Goal: Task Accomplishment & Management: Manage account settings

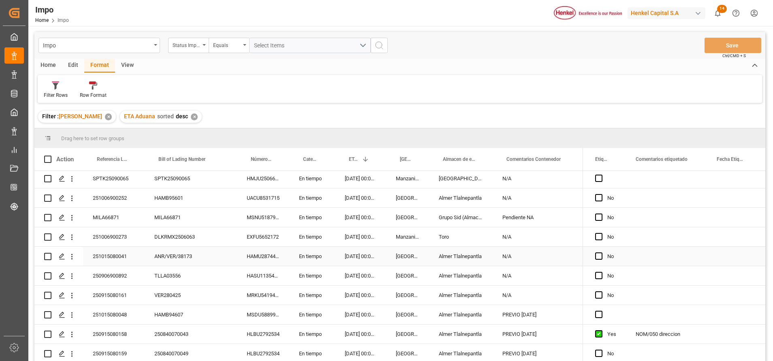
click at [216, 247] on div "ANR/VER/38173" at bounding box center [191, 256] width 92 height 19
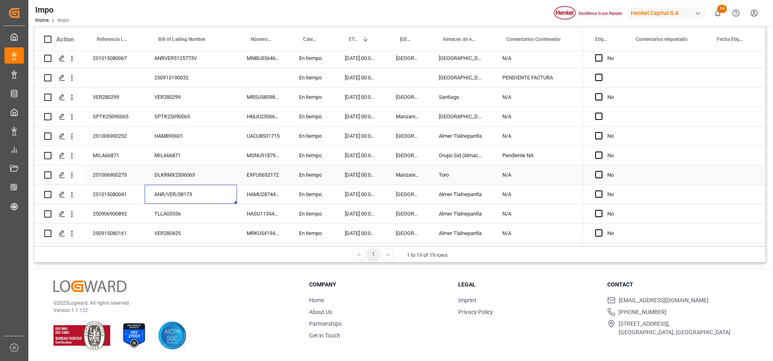
scroll to position [180, 0]
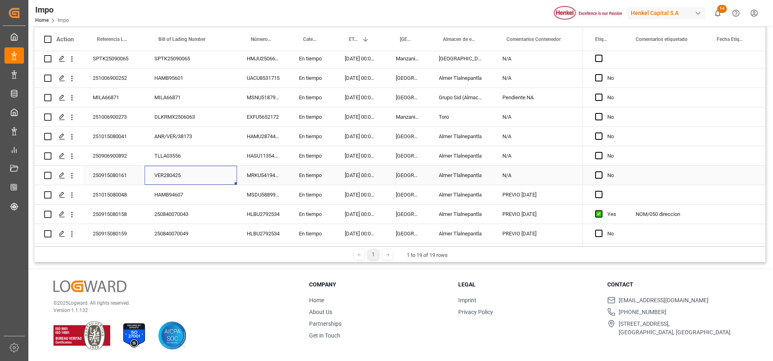
click at [211, 168] on div "VER280425" at bounding box center [191, 175] width 92 height 19
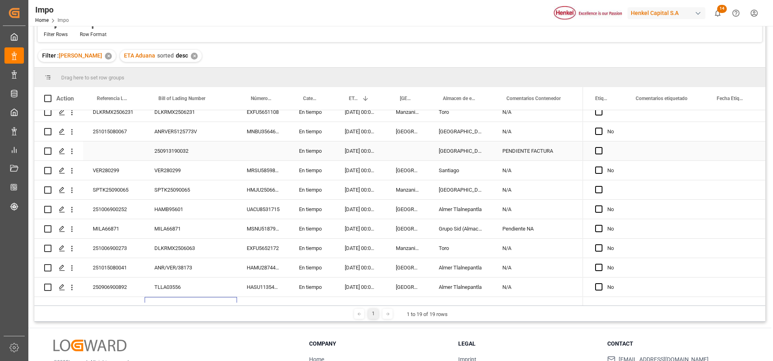
scroll to position [122, 0]
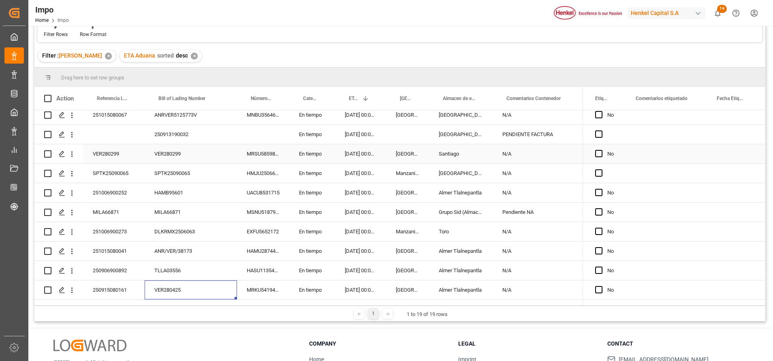
click at [105, 152] on div "VER280299" at bounding box center [114, 153] width 62 height 19
click at [124, 162] on input "VER280299" at bounding box center [114, 158] width 49 height 15
type input "V"
paste input "251015080073"
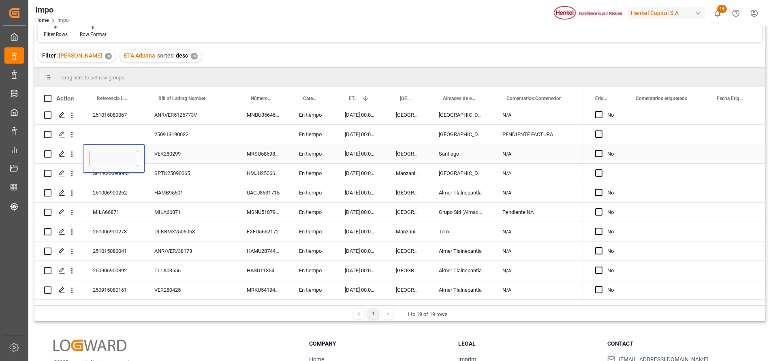
type input "251015080073"
click at [677, 205] on div "Press SPACE to select this row." at bounding box center [666, 212] width 81 height 19
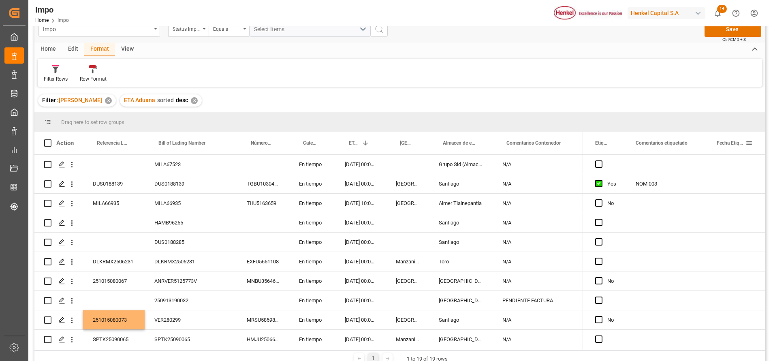
scroll to position [0, 0]
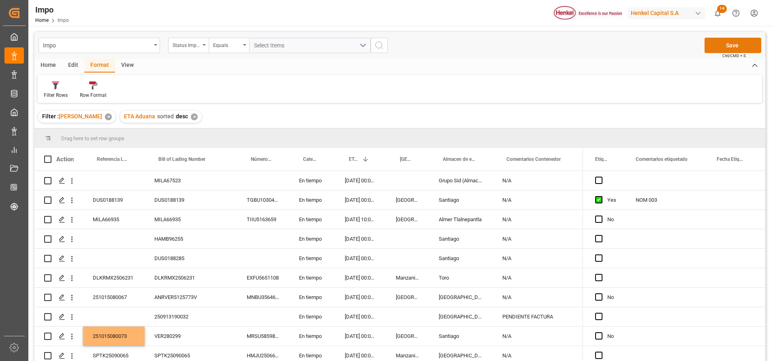
click at [735, 48] on button "Save" at bounding box center [732, 45] width 57 height 15
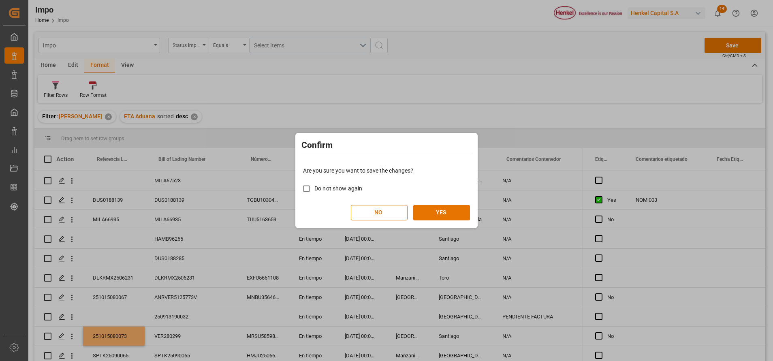
click at [484, 220] on div "Confirm Are you sure you want to save the changes? Do not show again NO YES" at bounding box center [386, 180] width 773 height 361
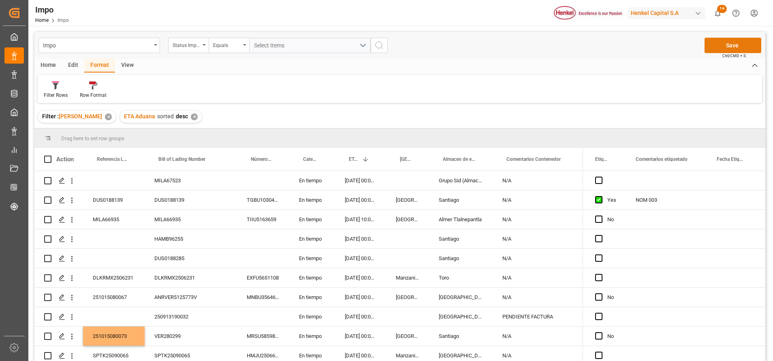
click at [731, 43] on button "Save" at bounding box center [732, 45] width 57 height 15
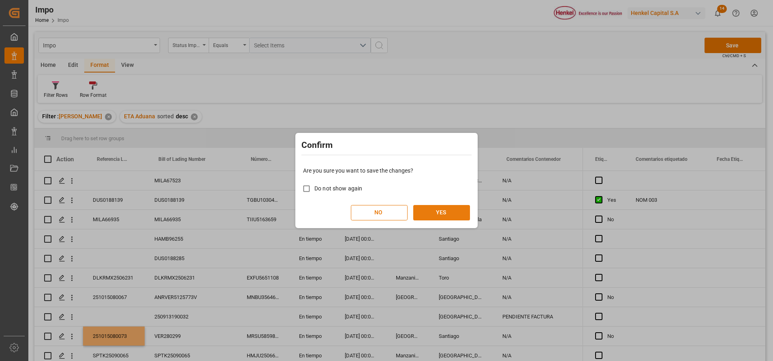
click at [433, 209] on button "YES" at bounding box center [441, 212] width 57 height 15
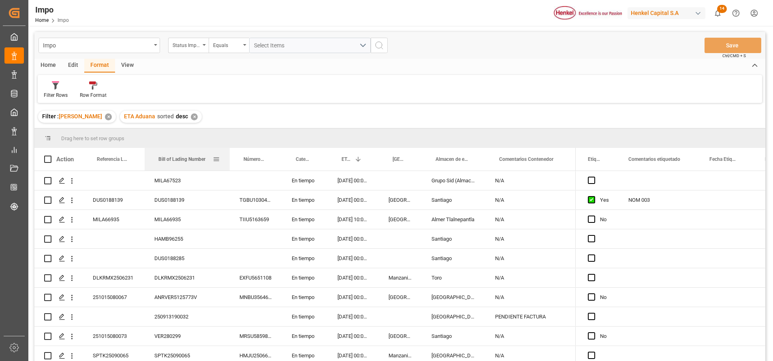
drag, startPoint x: 201, startPoint y: 156, endPoint x: 224, endPoint y: 167, distance: 25.9
click at [230, 166] on div at bounding box center [229, 159] width 3 height 23
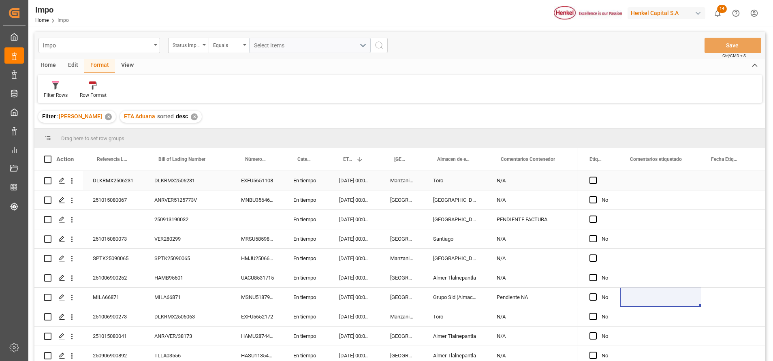
scroll to position [122, 0]
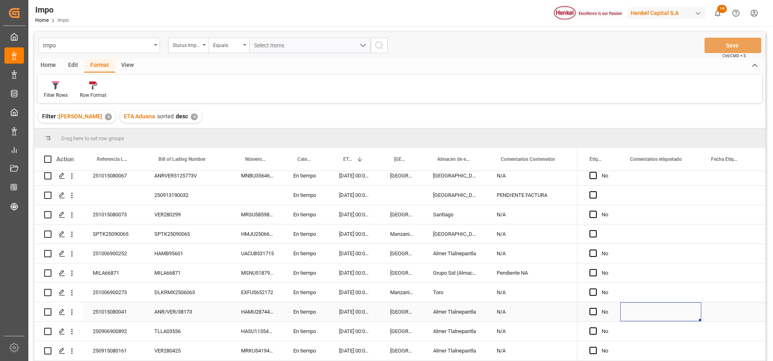
drag, startPoint x: 622, startPoint y: 314, endPoint x: 618, endPoint y: 314, distance: 4.1
click at [622, 314] on div "Press SPACE to select this row." at bounding box center [660, 311] width 81 height 19
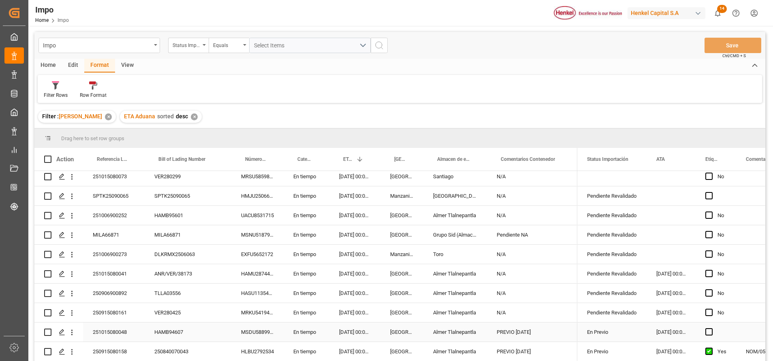
scroll to position [179, 0]
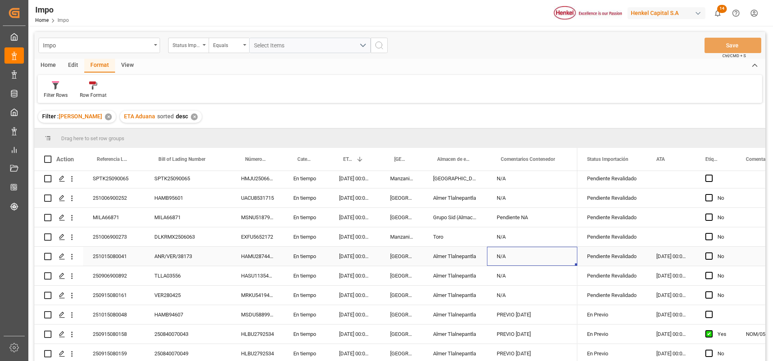
click at [545, 258] on div "N/A" at bounding box center [532, 256] width 90 height 19
click at [545, 257] on div "N/A" at bounding box center [532, 256] width 90 height 19
click at [549, 252] on div "N/A" at bounding box center [532, 256] width 90 height 19
click at [533, 264] on input "N/A" at bounding box center [531, 260] width 77 height 15
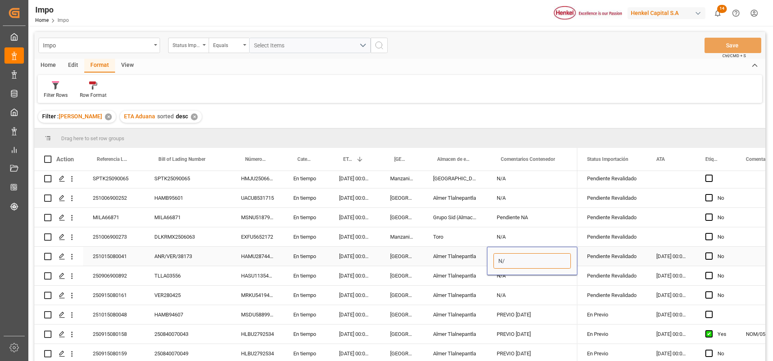
type input "N"
type input "PENDIENTE DESC [DATE]"
click at [534, 235] on div "N/A" at bounding box center [532, 236] width 90 height 19
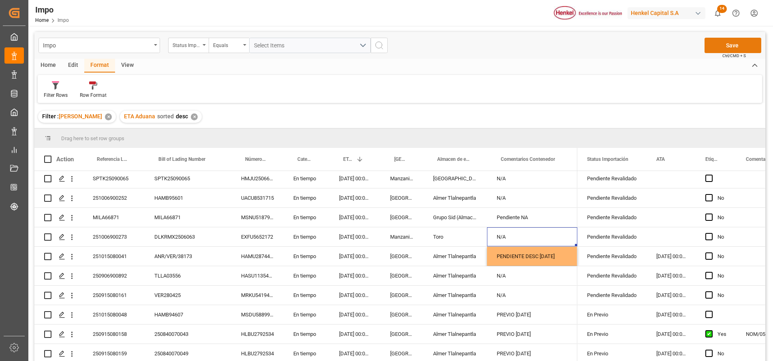
click at [738, 40] on button "Save" at bounding box center [732, 45] width 57 height 15
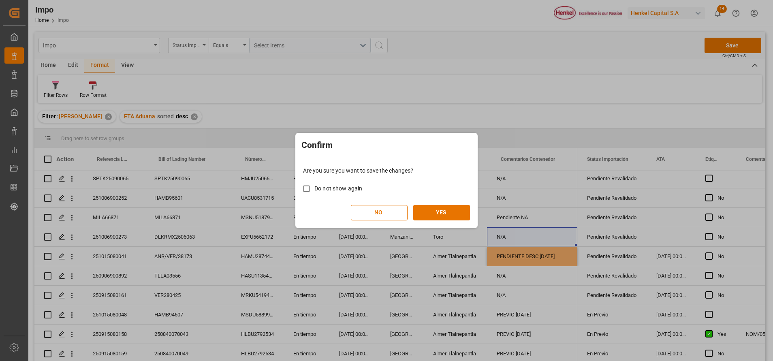
click at [440, 201] on div "Are you sure you want to save the changes? Do not show again NO YES" at bounding box center [386, 193] width 178 height 65
drag, startPoint x: 445, startPoint y: 207, endPoint x: 449, endPoint y: 203, distance: 6.0
click at [447, 206] on button "YES" at bounding box center [441, 212] width 57 height 15
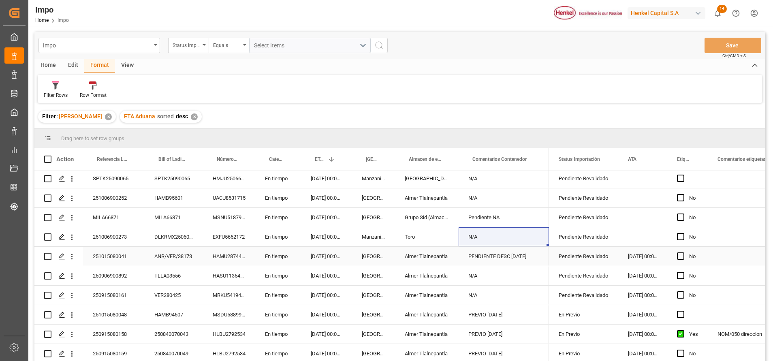
scroll to position [180, 0]
drag, startPoint x: 179, startPoint y: 290, endPoint x: 187, endPoint y: 290, distance: 7.7
click at [179, 290] on div "VER280425" at bounding box center [174, 295] width 58 height 19
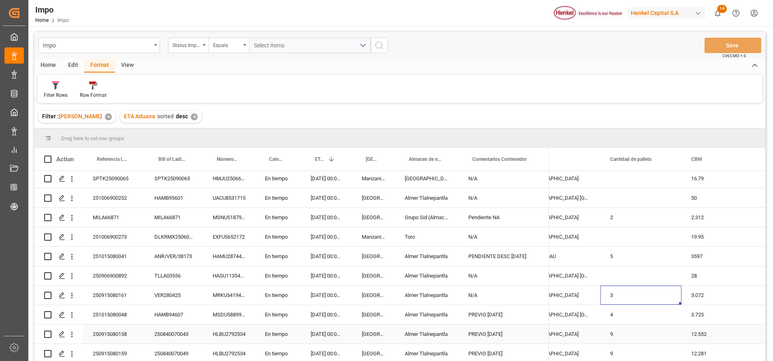
scroll to position [0, 0]
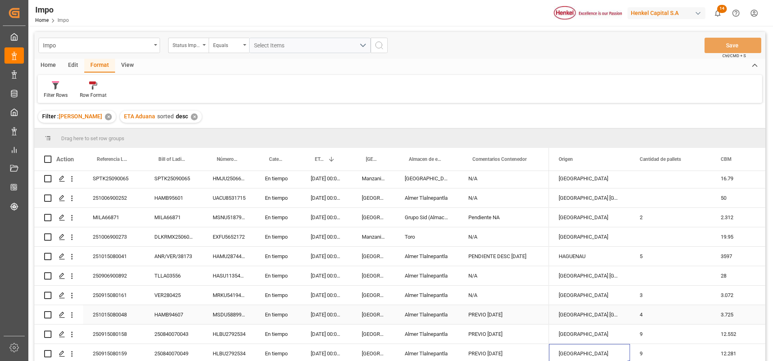
click at [713, 312] on div "3.725" at bounding box center [751, 314] width 81 height 19
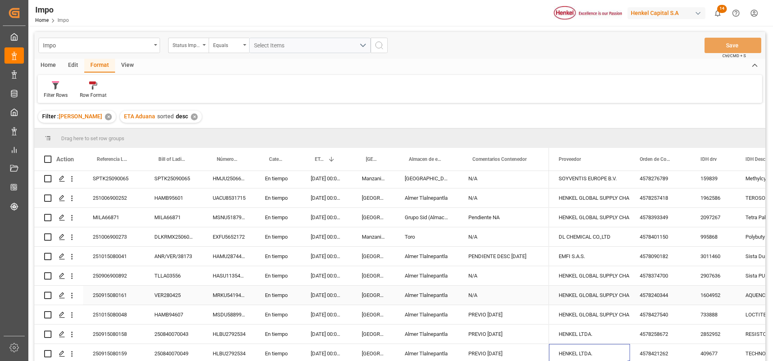
click at [497, 292] on div "N/A" at bounding box center [504, 295] width 90 height 19
click at [495, 294] on div "N/A" at bounding box center [504, 295] width 90 height 19
click at [494, 294] on input "N/A" at bounding box center [503, 299] width 77 height 15
type input "N"
type input "ARRIBO [DATE] / Pend desconslidacion"
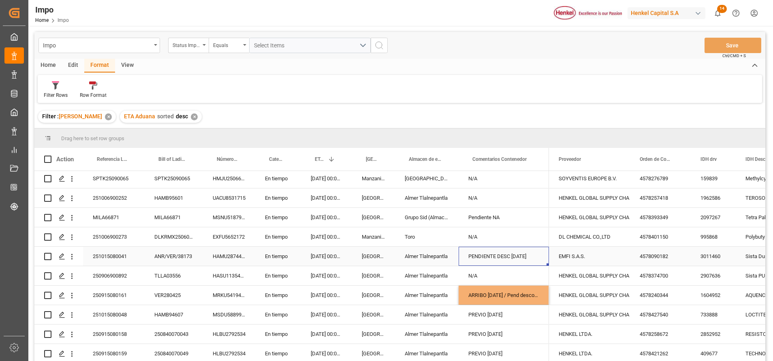
click at [506, 255] on div "PENDIENTE DESC [DATE]" at bounding box center [504, 256] width 90 height 19
click at [731, 44] on button "Save" at bounding box center [732, 45] width 57 height 15
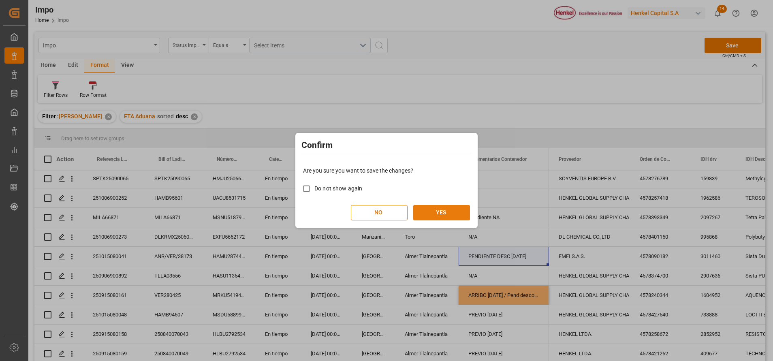
click at [435, 213] on button "YES" at bounding box center [441, 212] width 57 height 15
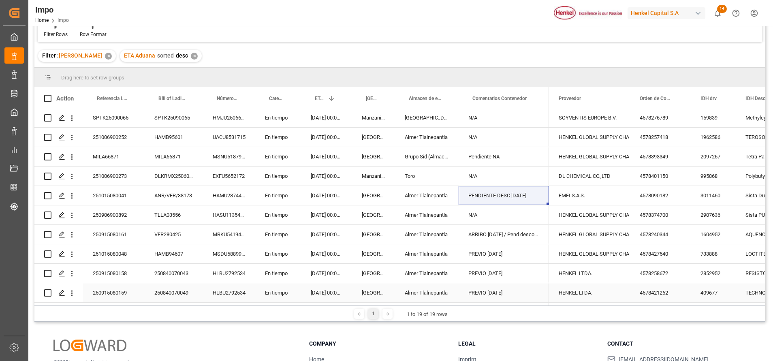
scroll to position [120, 0]
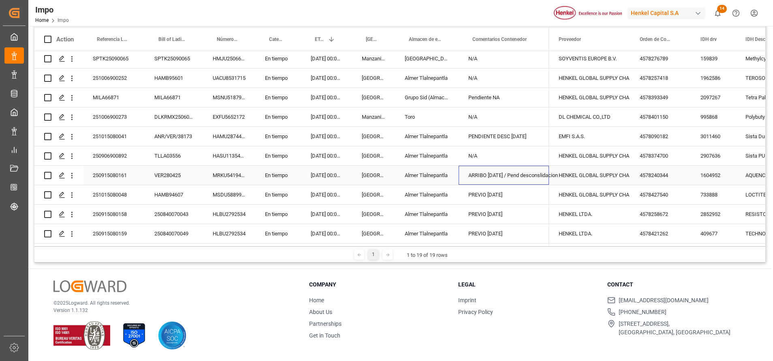
click at [492, 169] on div "ARRIBO [DATE] / Pend desconslidacion" at bounding box center [504, 175] width 90 height 19
click at [496, 135] on div "PENDIENTE DESC [DATE]" at bounding box center [504, 136] width 90 height 19
click at [154, 155] on div "TLLA03556" at bounding box center [174, 155] width 58 height 19
click at [161, 152] on div "TLLA03556" at bounding box center [174, 155] width 58 height 19
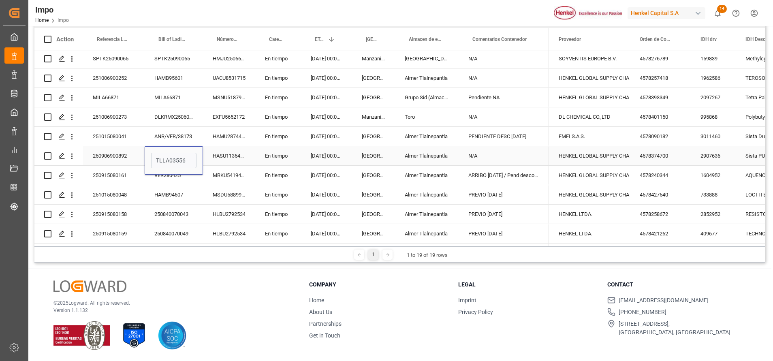
drag, startPoint x: 115, startPoint y: 149, endPoint x: 113, endPoint y: 153, distance: 4.4
click at [113, 153] on div "250906900892" at bounding box center [114, 155] width 62 height 19
click at [109, 156] on input "250906900892" at bounding box center [114, 160] width 49 height 15
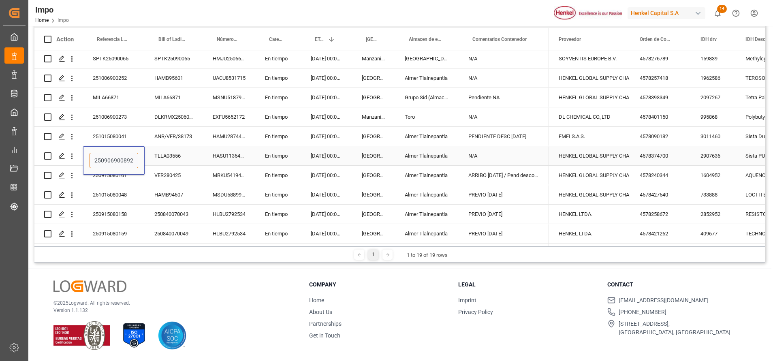
click at [109, 156] on input "250906900892" at bounding box center [114, 160] width 49 height 15
click at [508, 151] on div "N/A" at bounding box center [504, 155] width 90 height 19
click at [514, 159] on input "N/A" at bounding box center [503, 160] width 77 height 15
type input "N"
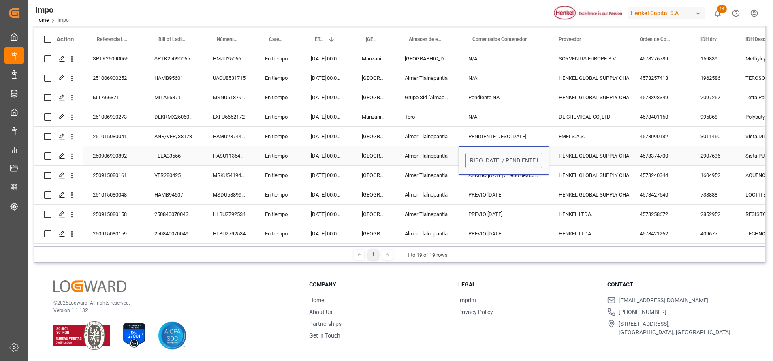
type input "ARRIBO [DATE] / PENDIENTE NA"
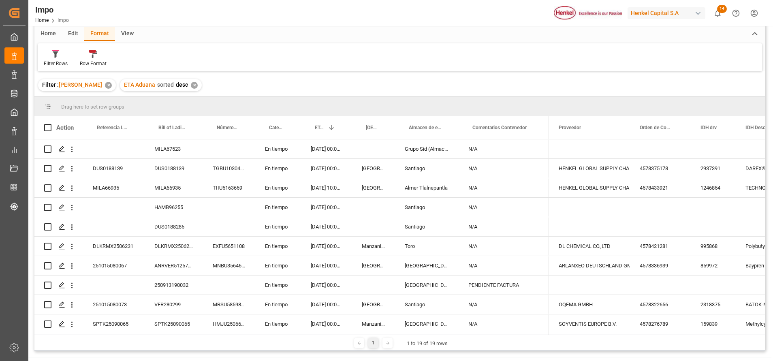
scroll to position [0, 0]
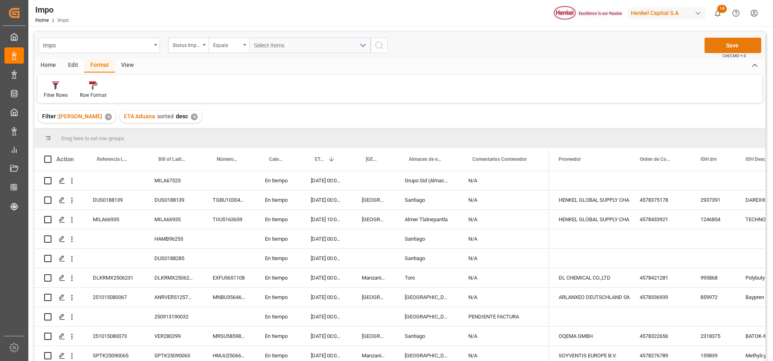
click at [719, 46] on button "Save" at bounding box center [732, 45] width 57 height 15
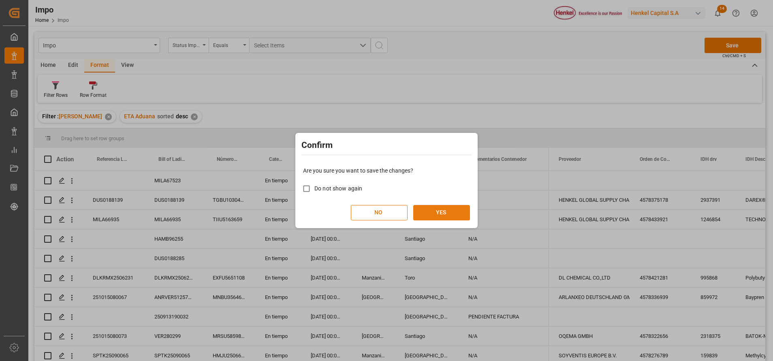
click at [446, 212] on button "YES" at bounding box center [441, 212] width 57 height 15
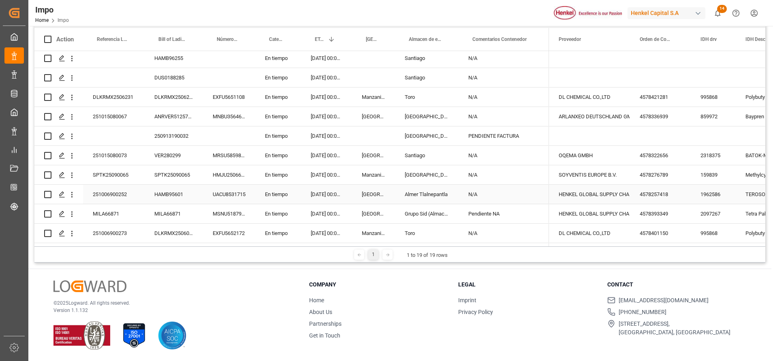
scroll to position [122, 0]
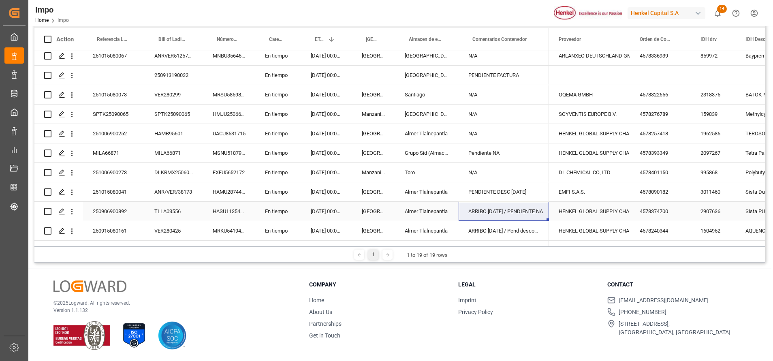
click at [514, 213] on div "ARRIBO [DATE] / PENDIENTE NA" at bounding box center [504, 211] width 90 height 19
click at [535, 218] on input "ARRIBO [DATE] / PENDIENTE NA" at bounding box center [503, 215] width 77 height 15
type input "ARRIBO [DATE] / PENDIENTE NA DHL"
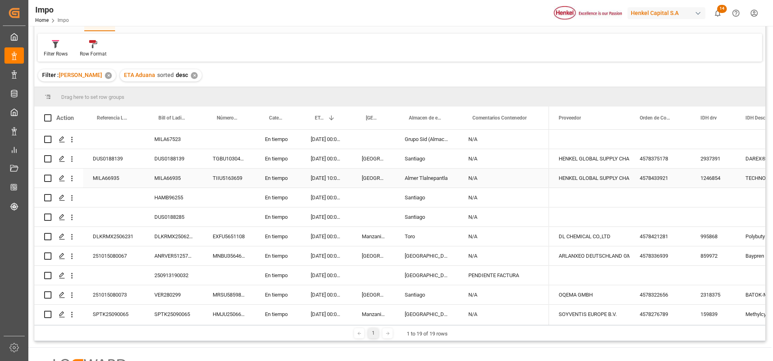
scroll to position [0, 0]
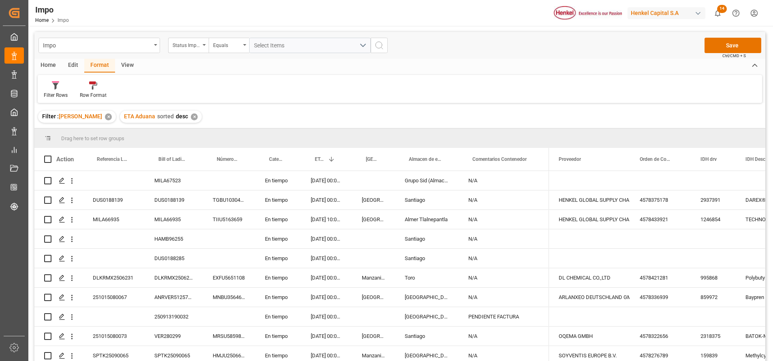
click at [752, 37] on div "Impo Status Importación Equals Select Items Save Ctrl/CMD + S" at bounding box center [399, 45] width 731 height 27
click at [745, 45] on button "Save" at bounding box center [732, 45] width 57 height 15
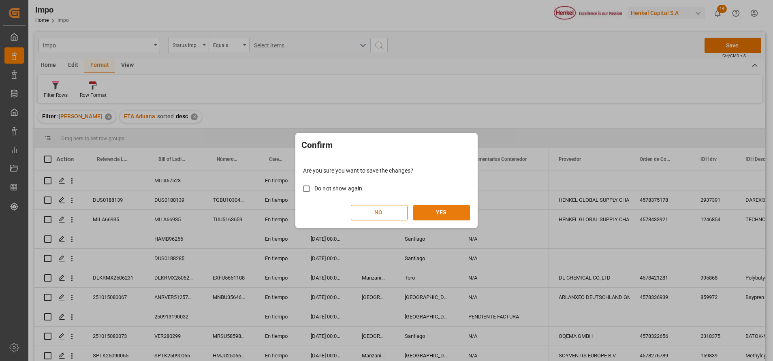
click at [467, 214] on button "YES" at bounding box center [441, 212] width 57 height 15
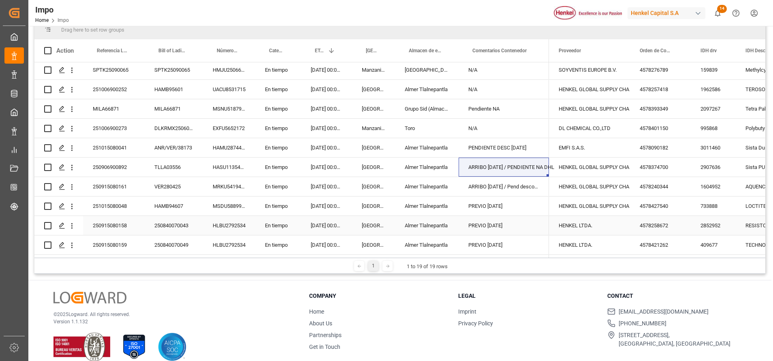
scroll to position [120, 0]
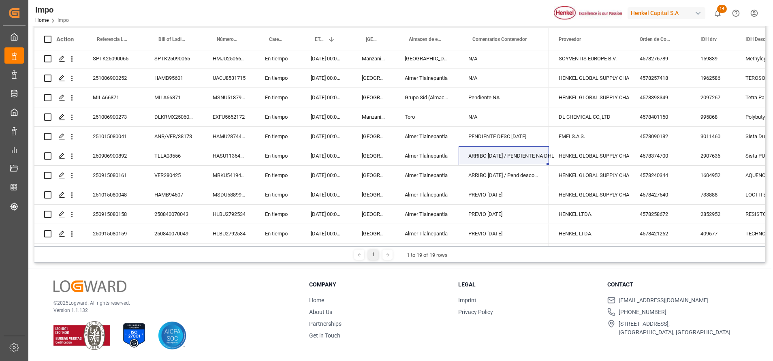
drag, startPoint x: 743, startPoint y: 313, endPoint x: 736, endPoint y: 313, distance: 7.7
click at [743, 313] on li "[PHONE_NUMBER]" at bounding box center [676, 312] width 139 height 9
click at [576, 147] on div "HENKEL GLOBAL SUPPLY CHAIN B.V." at bounding box center [590, 156] width 62 height 19
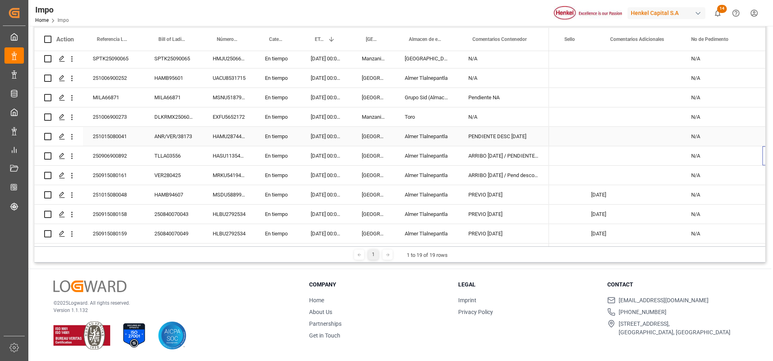
scroll to position [0, 1547]
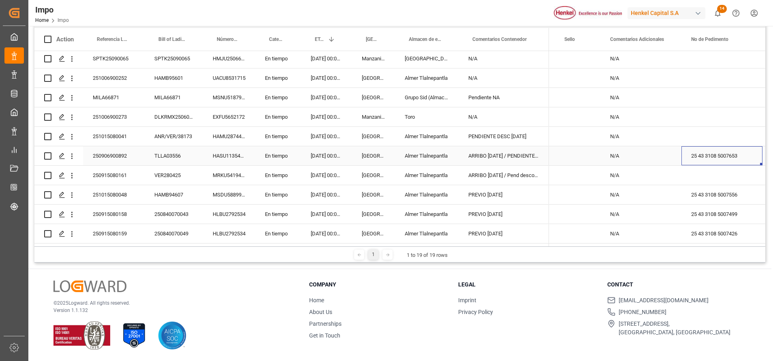
click at [705, 158] on div "25 43 3108 5007653" at bounding box center [721, 155] width 81 height 19
click at [721, 150] on div "25 43 3108 5007653" at bounding box center [721, 155] width 81 height 19
click at [739, 154] on div "25 43 3108 5007653" at bounding box center [721, 155] width 81 height 19
drag, startPoint x: 746, startPoint y: 156, endPoint x: 676, endPoint y: 155, distance: 69.7
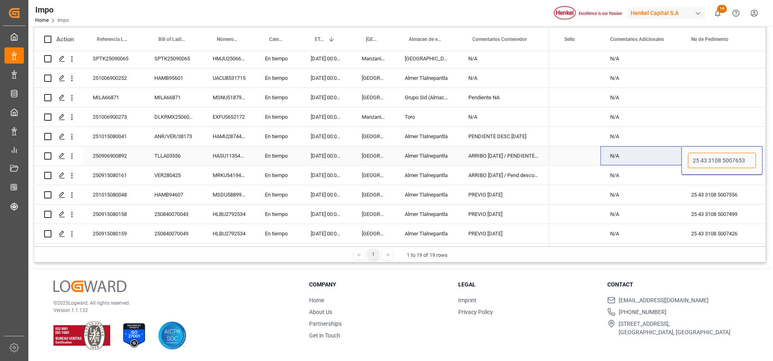
click at [676, 155] on div "N/A 25 43 3108 5007653 N/A" at bounding box center [319, 155] width 2635 height 19
paste input "25 43 3108 5007513"
type input "25 43 3108 5007513"
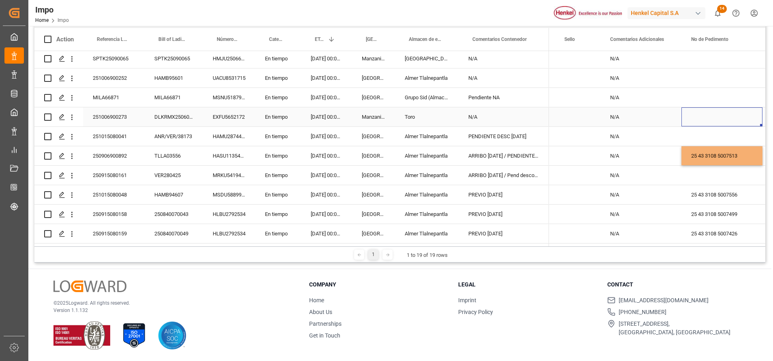
click at [713, 119] on div "Press SPACE to select this row." at bounding box center [721, 116] width 81 height 19
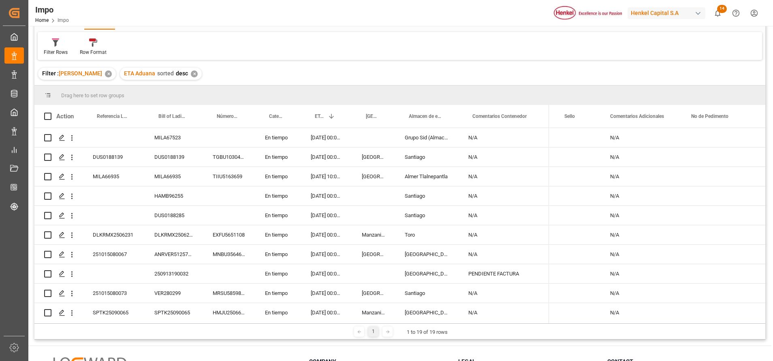
scroll to position [0, 0]
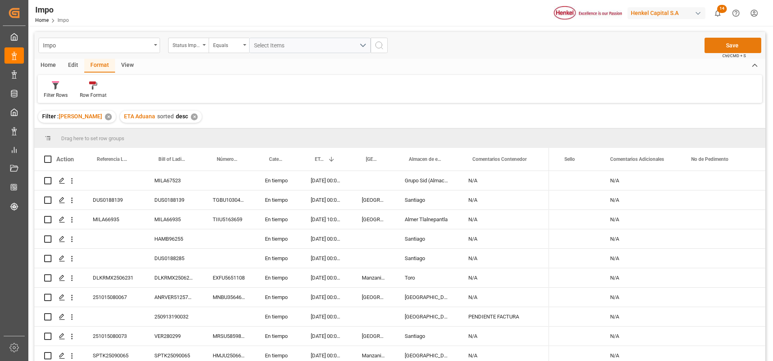
click at [747, 43] on button "Save" at bounding box center [732, 45] width 57 height 15
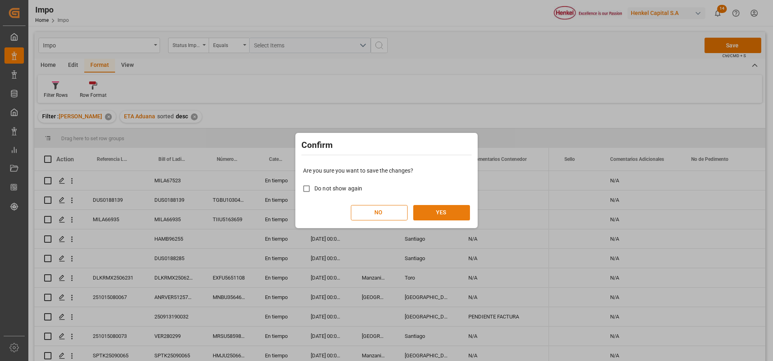
click at [429, 215] on button "YES" at bounding box center [441, 212] width 57 height 15
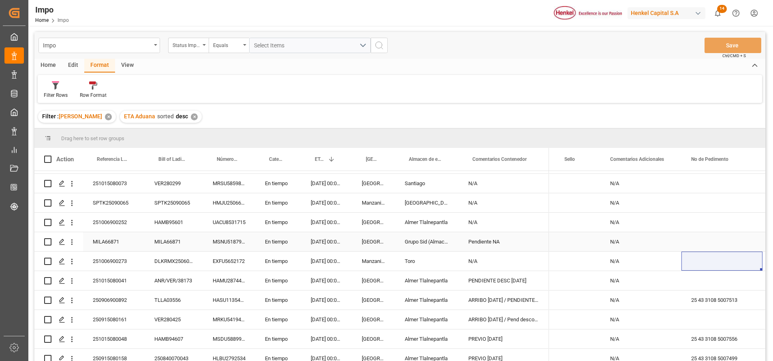
scroll to position [180, 0]
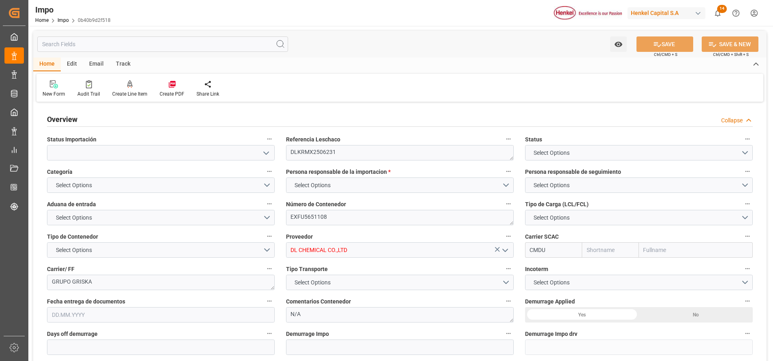
type input "CMACGM"
type input "CMA CGM Group"
type input "30"
type input "0"
type input "1"
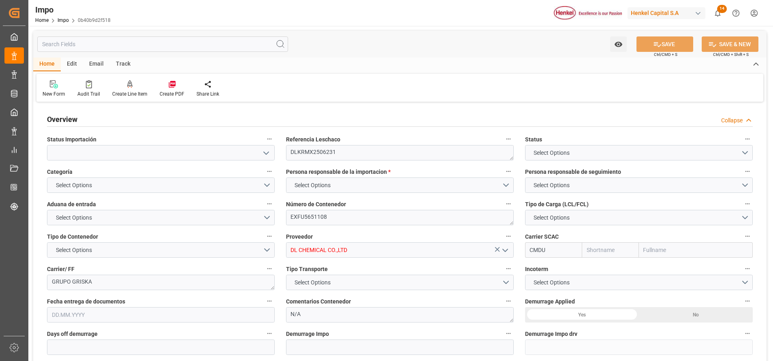
type input "19.89"
type input "19.09.2025"
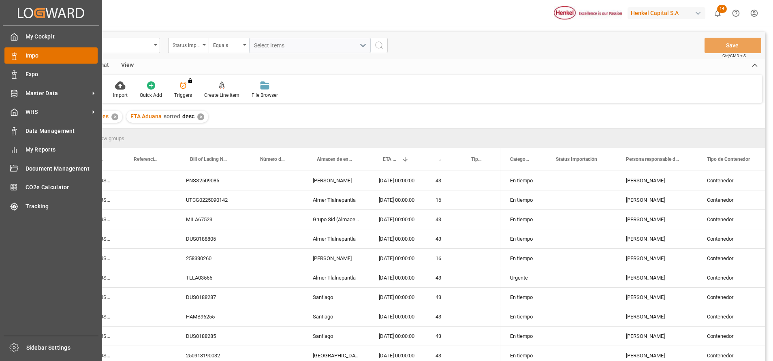
click at [41, 52] on span "Impo" at bounding box center [62, 55] width 73 height 9
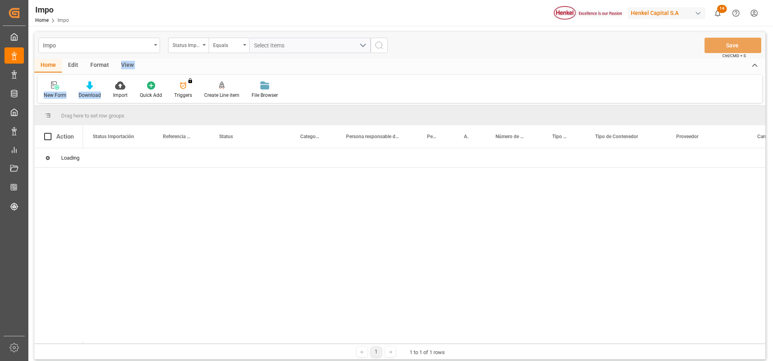
drag, startPoint x: 111, startPoint y: 69, endPoint x: 115, endPoint y: 71, distance: 4.9
click at [118, 73] on div "Home Edit Format View New Form Download Import Quick Add Triggers You do not ha…" at bounding box center [399, 81] width 731 height 44
drag, startPoint x: 115, startPoint y: 71, endPoint x: 107, endPoint y: 66, distance: 9.2
click at [107, 66] on div "Format" at bounding box center [99, 66] width 31 height 14
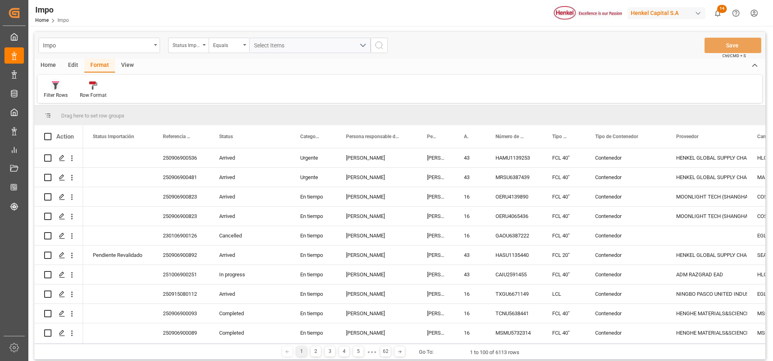
drag, startPoint x: 107, startPoint y: 66, endPoint x: 51, endPoint y: 82, distance: 58.5
click at [51, 82] on div "Filter Rows Row Format" at bounding box center [400, 89] width 724 height 28
click at [59, 94] on div "Filter Rows" at bounding box center [56, 95] width 24 height 7
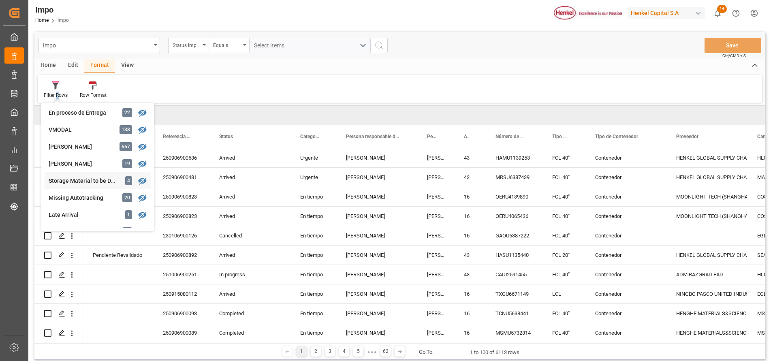
scroll to position [182, 0]
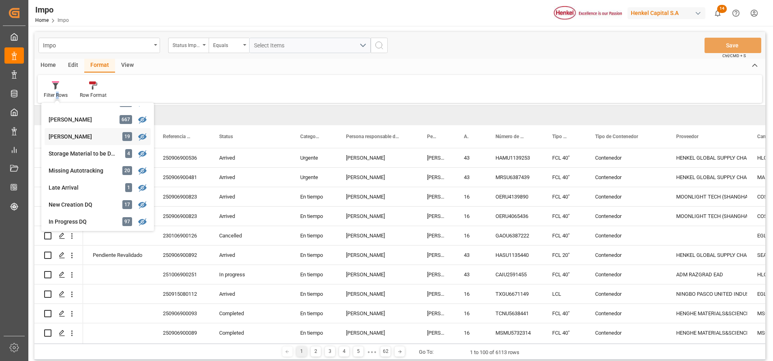
click at [63, 140] on div "Impo Status Importación Equals Select Items Save Ctrl/CMD + S Home Edit Format …" at bounding box center [399, 196] width 731 height 328
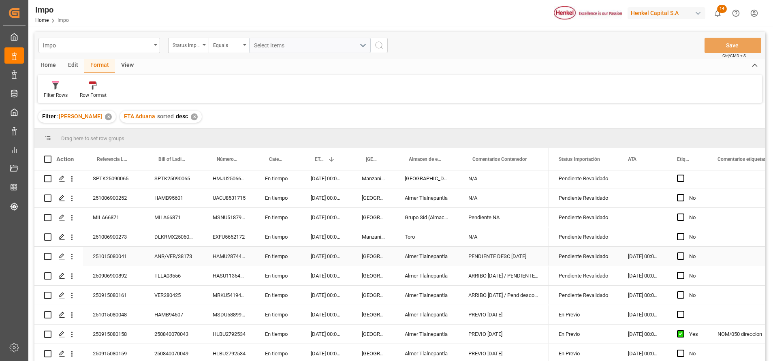
scroll to position [120, 0]
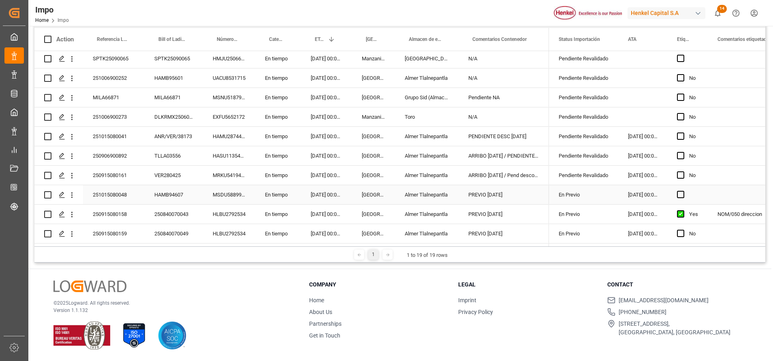
drag, startPoint x: 730, startPoint y: 188, endPoint x: 727, endPoint y: 181, distance: 8.5
click at [731, 187] on div "Press SPACE to select this row." at bounding box center [748, 194] width 81 height 19
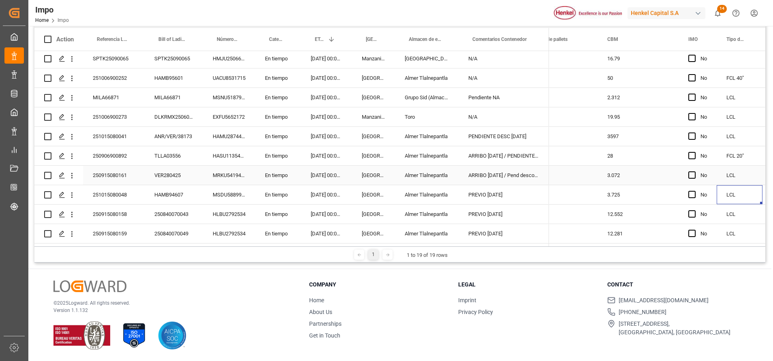
scroll to position [0, 1123]
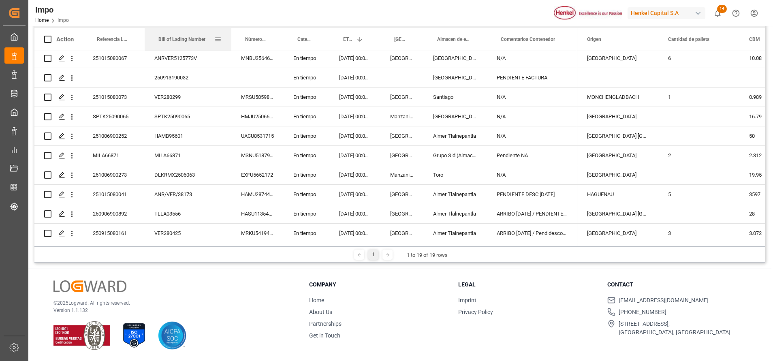
drag, startPoint x: 216, startPoint y: 38, endPoint x: 211, endPoint y: 72, distance: 33.9
click at [233, 35] on div at bounding box center [231, 39] width 3 height 23
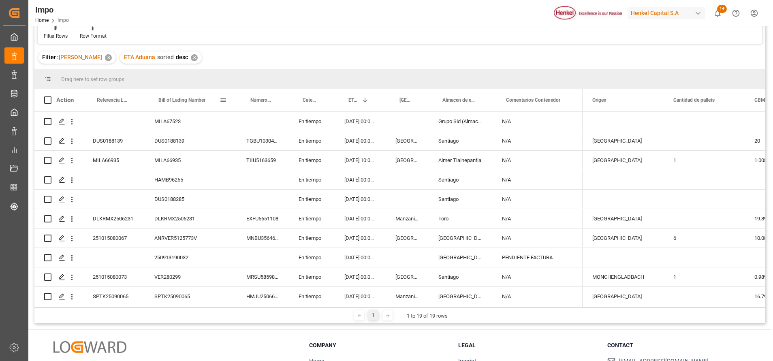
click at [222, 102] on span at bounding box center [223, 99] width 7 height 7
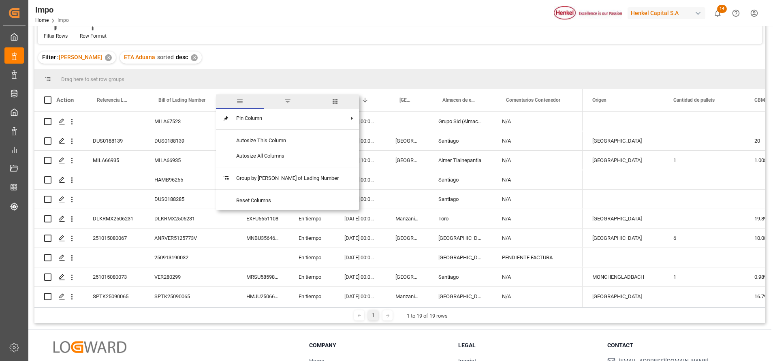
click at [284, 98] on span "filter" at bounding box center [287, 101] width 7 height 7
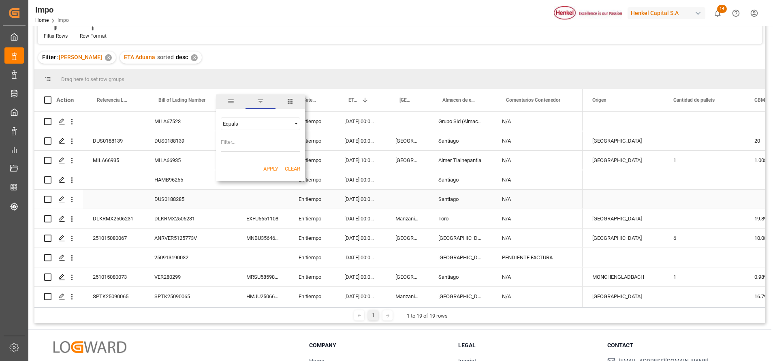
click at [212, 203] on div "DUS0188285" at bounding box center [191, 199] width 92 height 19
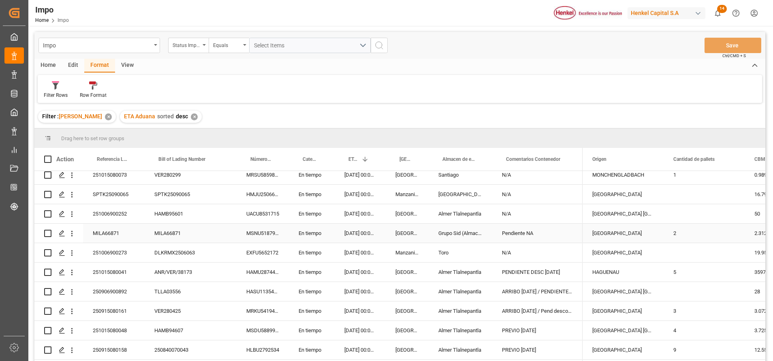
scroll to position [180, 0]
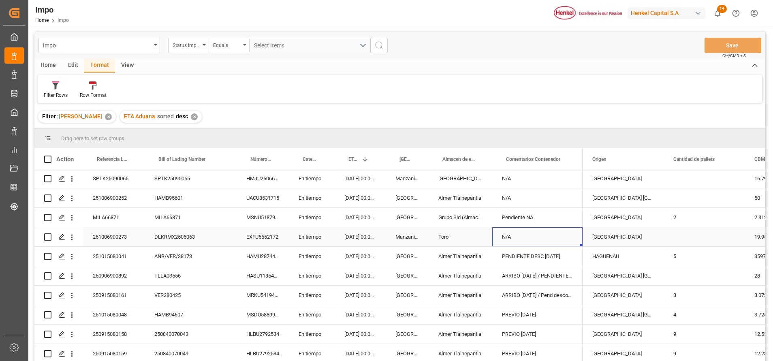
click at [531, 240] on div "N/A" at bounding box center [537, 236] width 90 height 19
click at [535, 238] on input "N/A" at bounding box center [537, 241] width 77 height 15
type input "N"
type input "a"
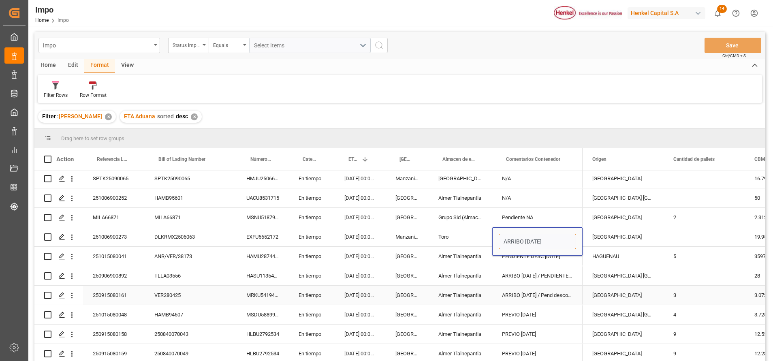
type input "ARRIBO 23 SEP"
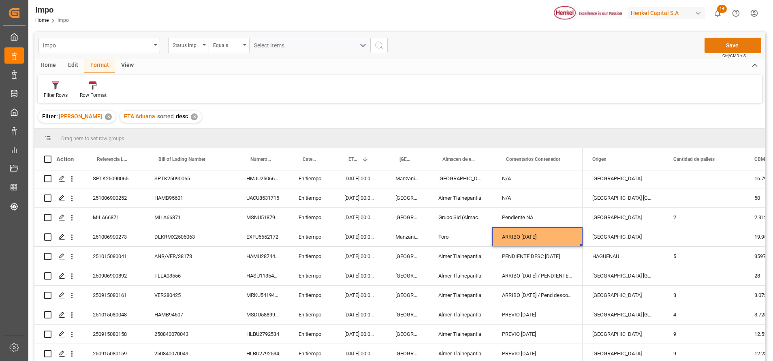
click at [720, 45] on button "Save" at bounding box center [732, 45] width 57 height 15
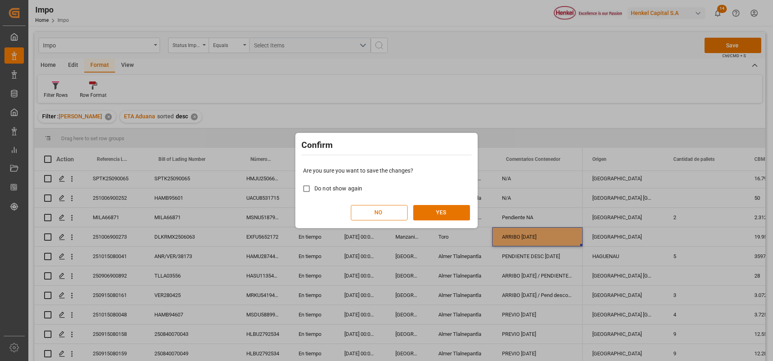
click at [443, 203] on div "Are you sure you want to save the changes? Do not show again NO YES" at bounding box center [386, 193] width 178 height 65
click at [444, 211] on button "YES" at bounding box center [441, 212] width 57 height 15
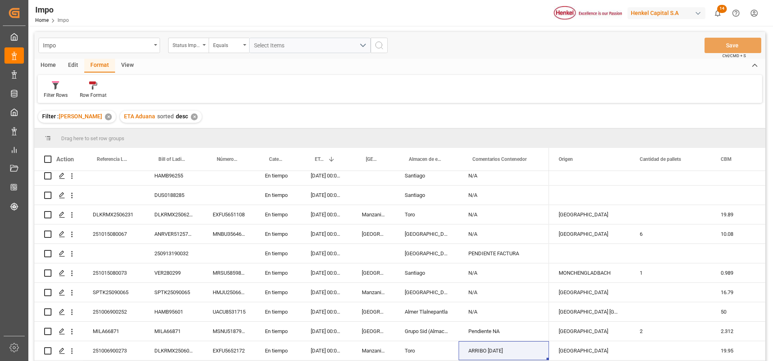
scroll to position [58, 0]
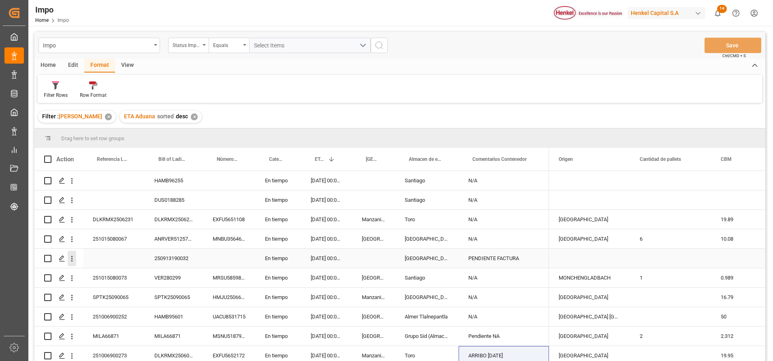
click at [71, 262] on icon "open menu" at bounding box center [72, 258] width 9 height 9
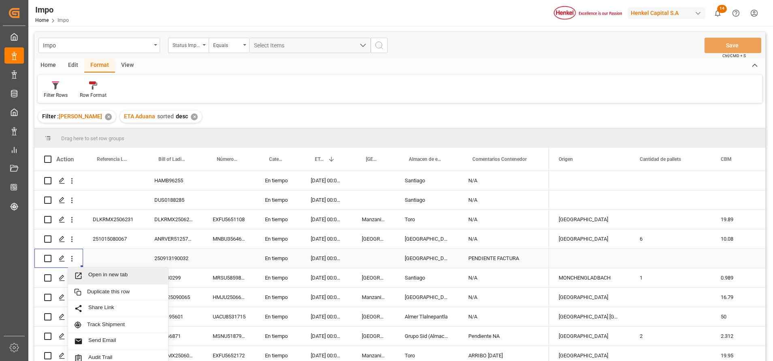
click at [88, 273] on span "Press SPACE to select this row." at bounding box center [81, 275] width 14 height 9
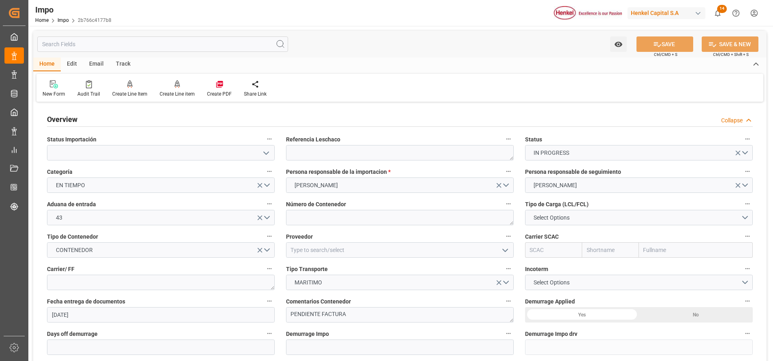
type input "19.09.2025"
click at [319, 148] on textarea at bounding box center [400, 152] width 228 height 15
paste textarea "250913190032"
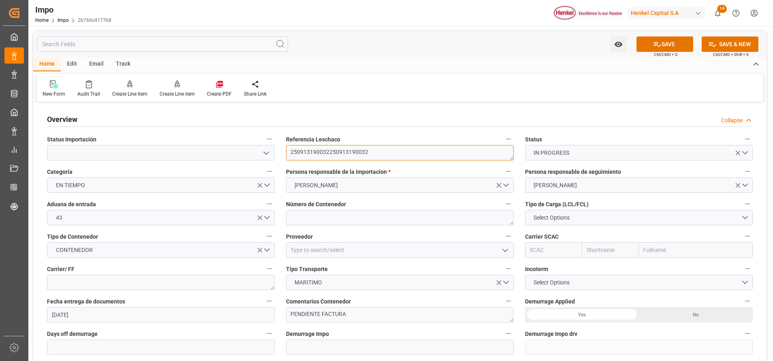
paste textarea "250913190032"
type textarea "2"
paste textarea "250913190032"
type textarea "250913190032"
click at [546, 215] on span "Select Options" at bounding box center [551, 217] width 44 height 9
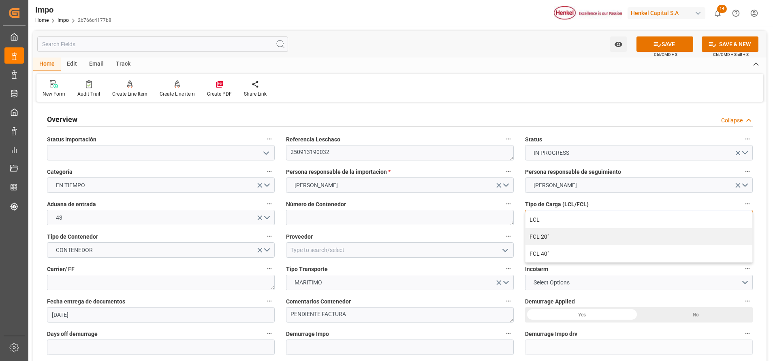
click at [557, 230] on div "FCL 20"" at bounding box center [638, 236] width 227 height 17
drag, startPoint x: 269, startPoint y: 152, endPoint x: 254, endPoint y: 156, distance: 15.3
click at [269, 152] on icon "open menu" at bounding box center [266, 153] width 10 height 10
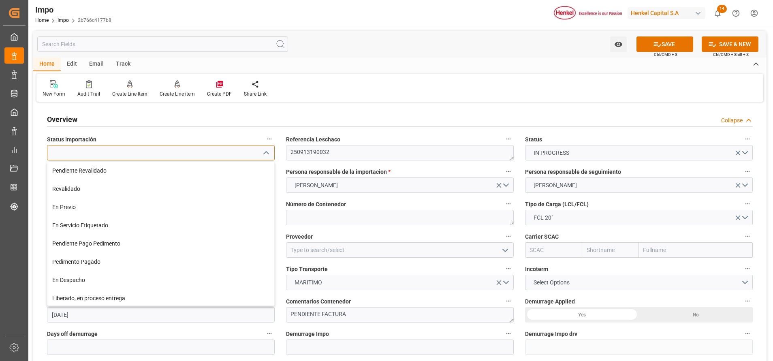
click at [273, 154] on input at bounding box center [161, 152] width 228 height 15
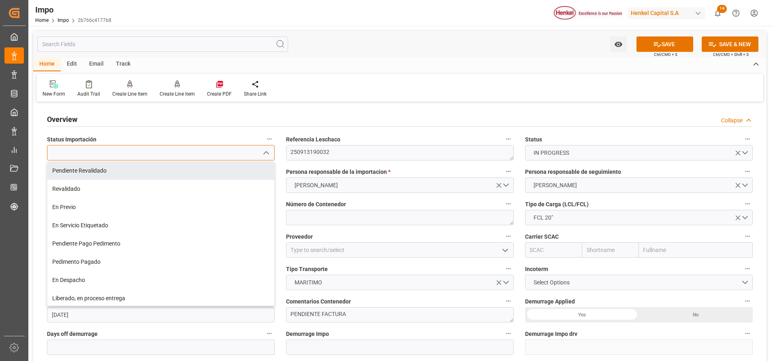
click at [207, 174] on div "Pendiente Revalidado" at bounding box center [160, 171] width 227 height 18
type input "Pendiente Revalidado"
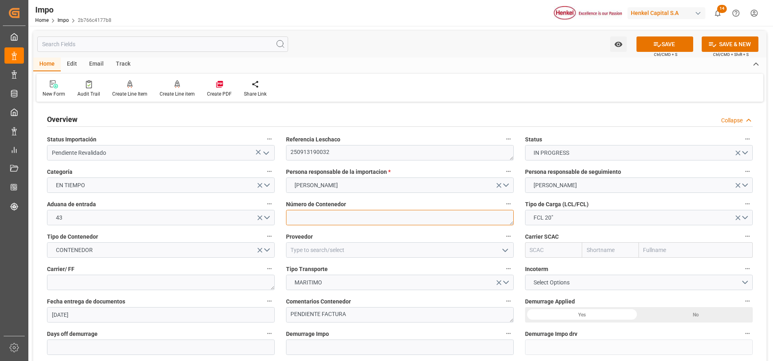
click at [368, 215] on textarea at bounding box center [400, 217] width 228 height 15
paste textarea "MRKU7579670"
type textarea "MRKU7579670"
click at [716, 251] on input "text" at bounding box center [696, 249] width 114 height 15
type input "maers"
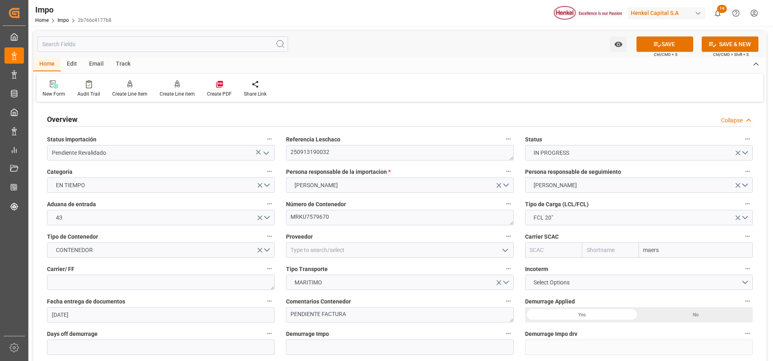
click at [704, 250] on input "maers" at bounding box center [696, 249] width 114 height 15
click at [683, 283] on b "Sealand - A Maersk Company" at bounding box center [682, 286] width 76 height 6
type input "SEAU"
type input "Sealand"
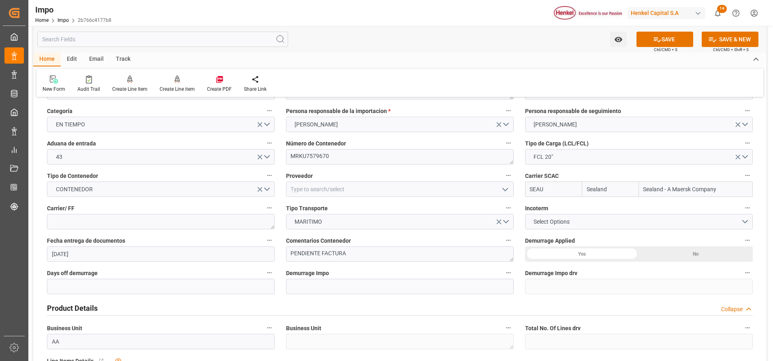
type input "Sealand - A Maersk Company"
click at [662, 223] on button "Select Options" at bounding box center [639, 221] width 228 height 15
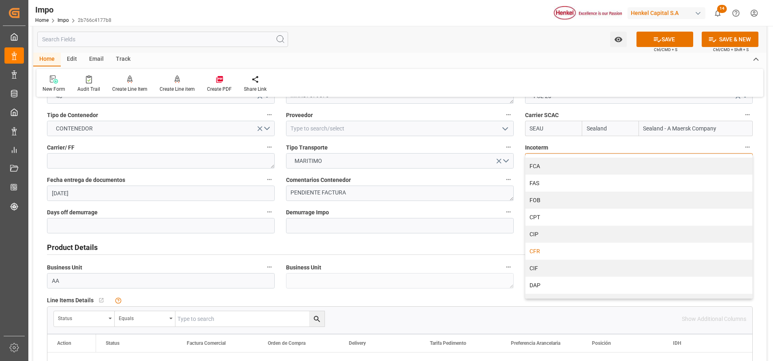
scroll to position [0, 0]
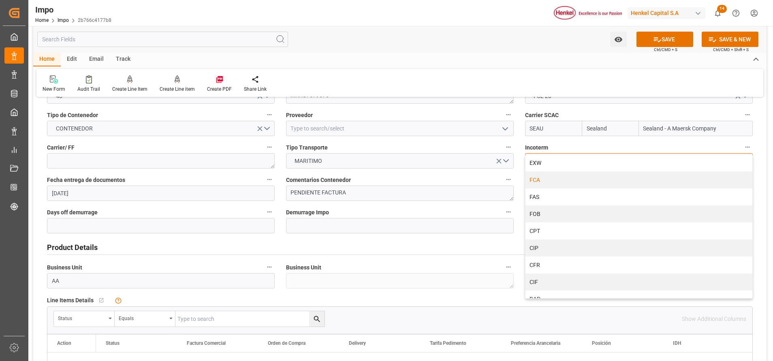
click at [546, 179] on div "FCA" at bounding box center [638, 179] width 227 height 17
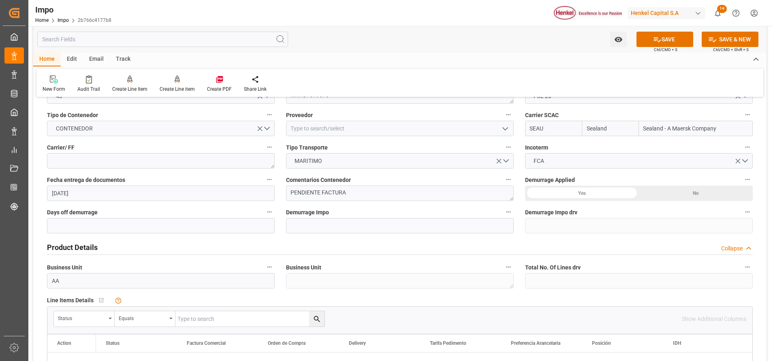
click at [652, 188] on div "No" at bounding box center [696, 193] width 114 height 15
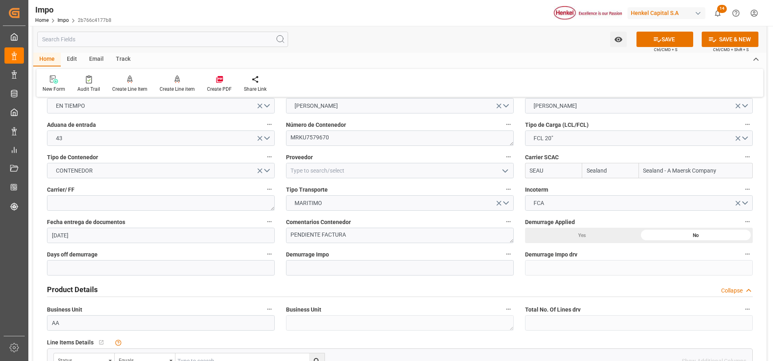
scroll to position [61, 0]
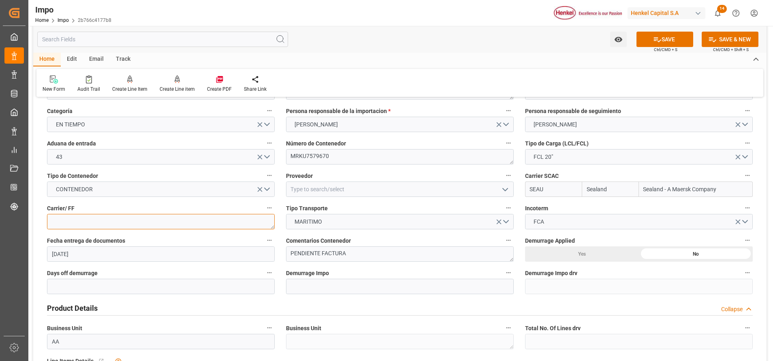
click at [183, 218] on textarea at bounding box center [161, 221] width 228 height 15
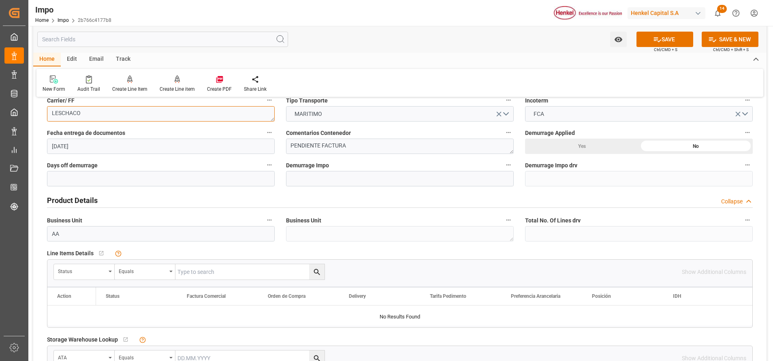
scroll to position [182, 0]
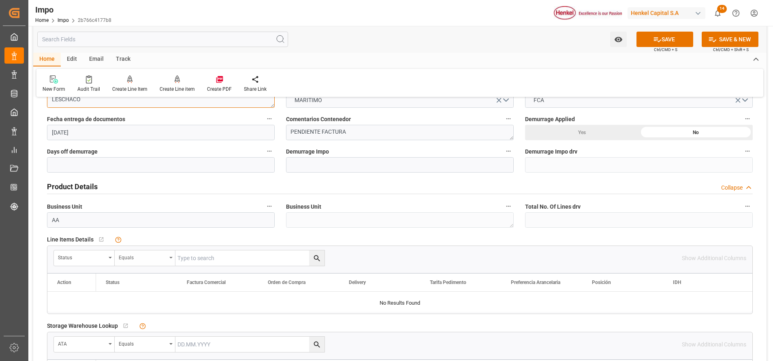
type textarea "LESCHACO"
click at [107, 254] on div "Status" at bounding box center [84, 257] width 61 height 15
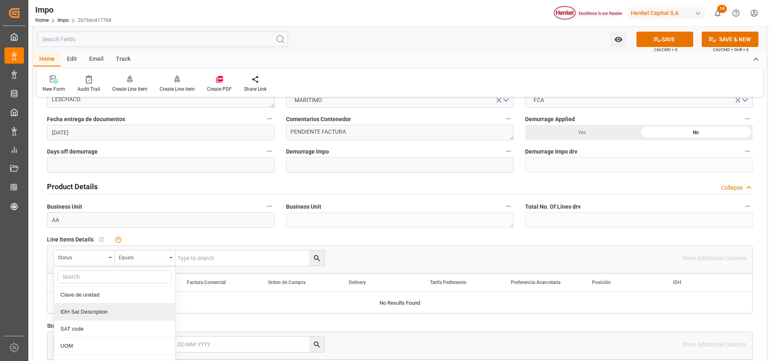
scroll to position [304, 0]
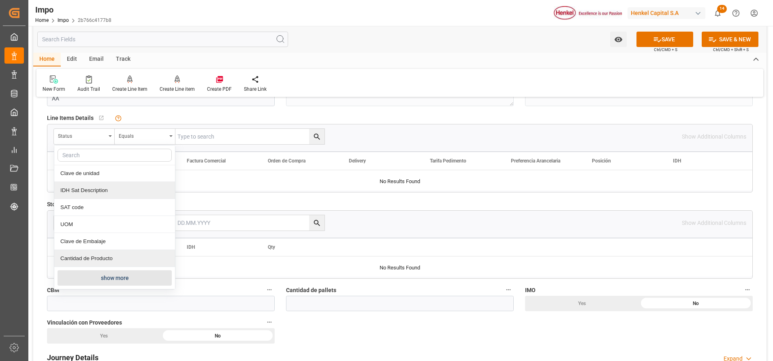
click at [120, 279] on button "show more" at bounding box center [115, 277] width 114 height 15
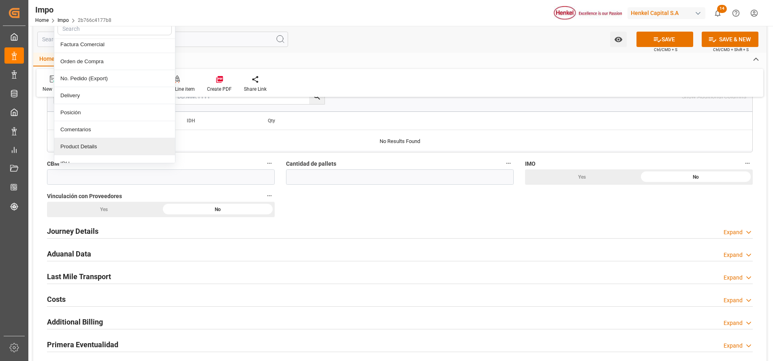
scroll to position [105, 0]
click at [96, 139] on div "Comentarios" at bounding box center [114, 147] width 121 height 17
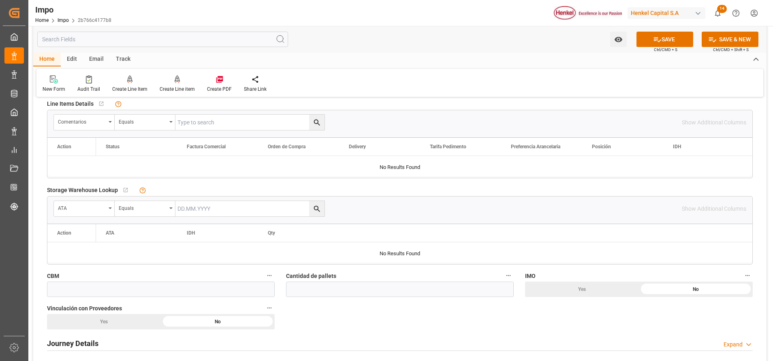
scroll to position [309, 0]
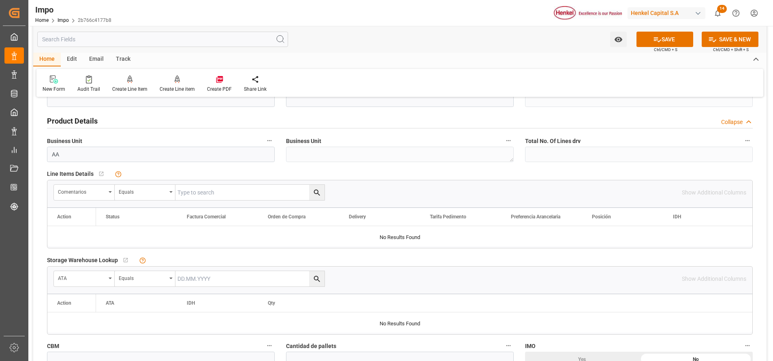
click at [203, 192] on input "text" at bounding box center [249, 192] width 149 height 15
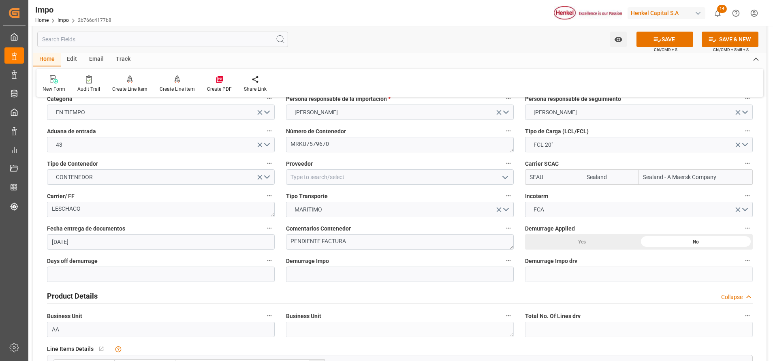
scroll to position [0, 0]
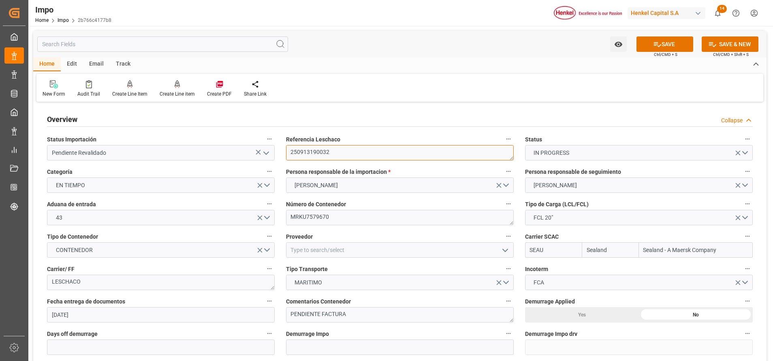
click at [325, 149] on textarea "250913190032" at bounding box center [400, 152] width 228 height 15
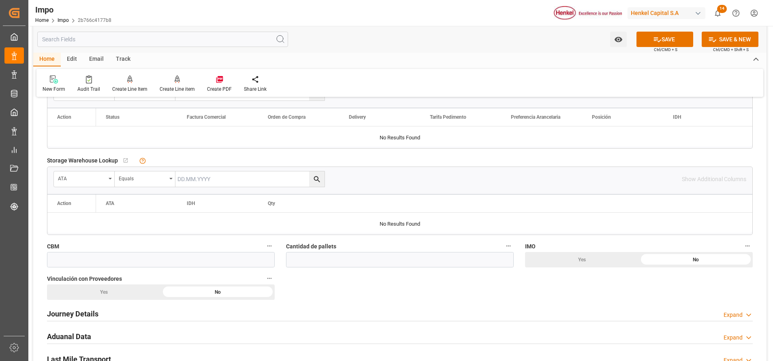
scroll to position [304, 0]
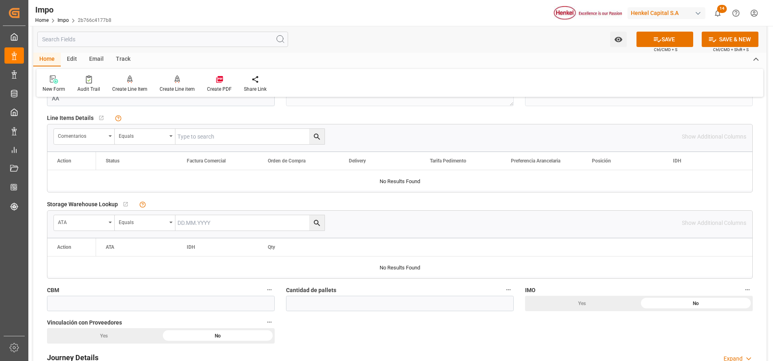
click at [228, 220] on input "text" at bounding box center [249, 222] width 149 height 15
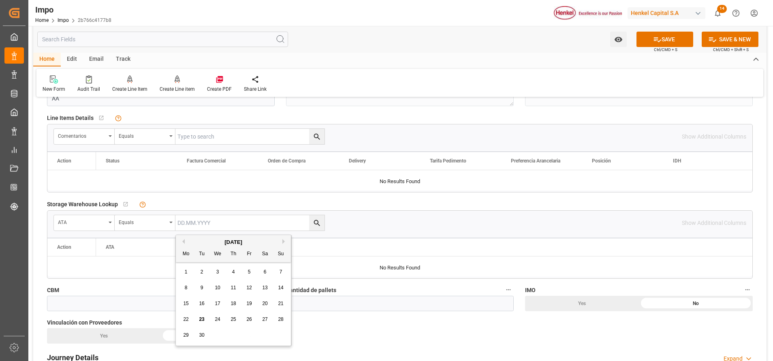
paste input "2509131900"
type input "2509131900"
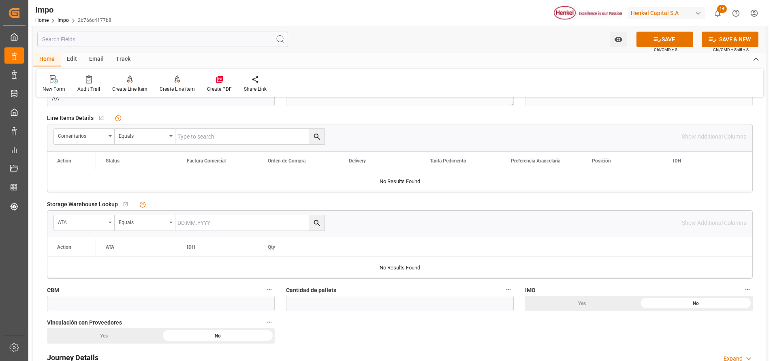
click at [219, 138] on input "text" at bounding box center [249, 136] width 149 height 15
paste input "250913190032"
type input "250913190032"
click at [318, 137] on icon "search button" at bounding box center [317, 137] width 6 height 6
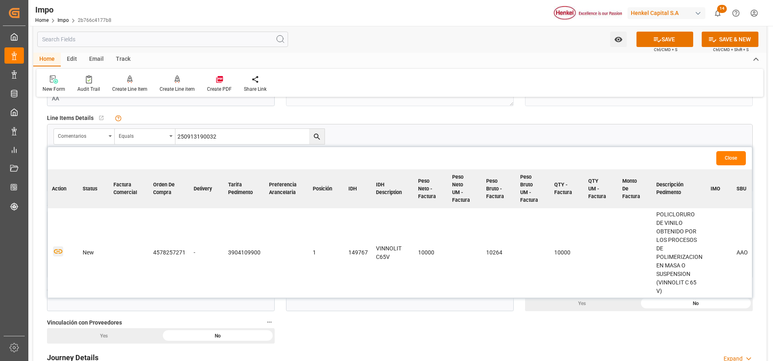
click at [58, 253] on icon "button" at bounding box center [58, 251] width 10 height 10
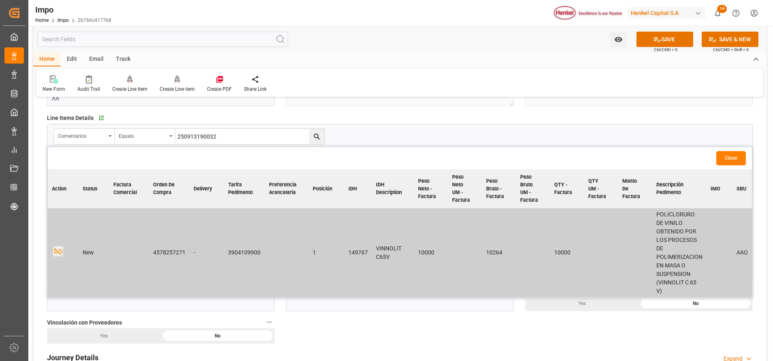
click at [725, 157] on button "Close" at bounding box center [731, 158] width 30 height 14
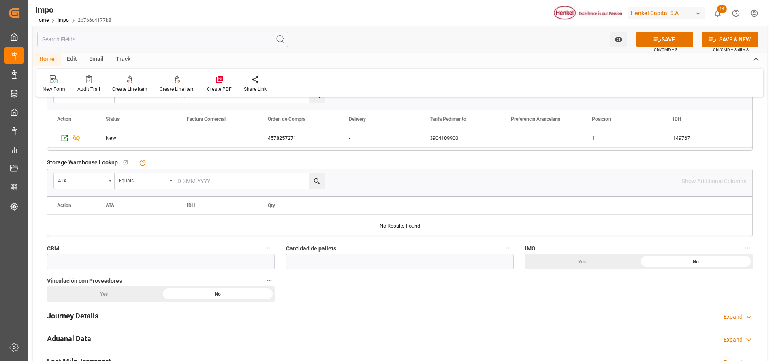
scroll to position [365, 0]
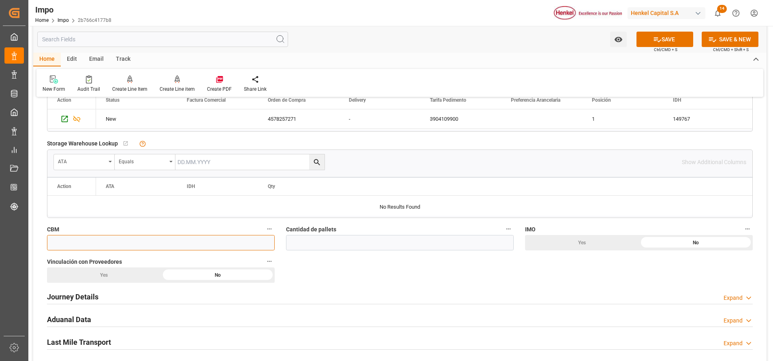
drag, startPoint x: 133, startPoint y: 247, endPoint x: 145, endPoint y: 243, distance: 11.8
click at [134, 246] on input "text" at bounding box center [161, 242] width 228 height 15
paste input "text"
click at [206, 236] on input "text" at bounding box center [161, 242] width 228 height 15
click at [209, 239] on input "text" at bounding box center [161, 242] width 228 height 15
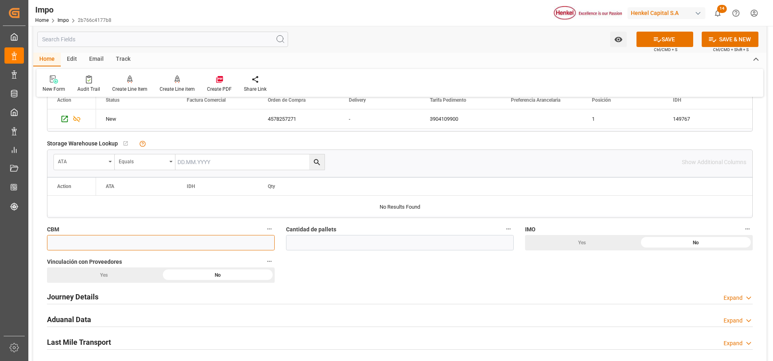
paste input "text"
click at [213, 243] on input "text" at bounding box center [161, 242] width 228 height 15
click at [321, 237] on input "text" at bounding box center [400, 242] width 228 height 15
click at [309, 239] on input "text" at bounding box center [400, 242] width 228 height 15
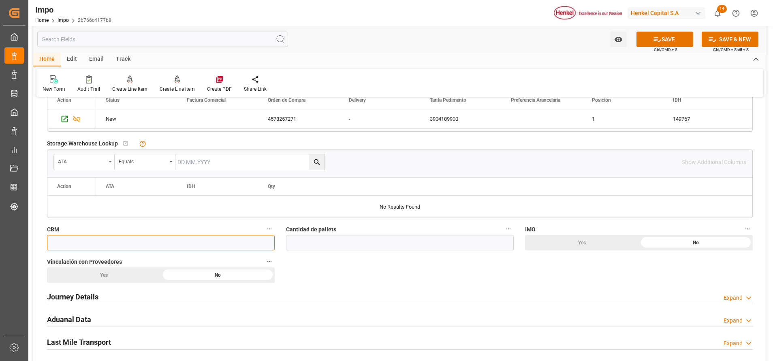
click at [236, 243] on input "text" at bounding box center [161, 242] width 228 height 15
paste input "text"
type input "10.264"
drag, startPoint x: 448, startPoint y: 240, endPoint x: 454, endPoint y: 237, distance: 6.7
click at [448, 240] on input "text" at bounding box center [400, 242] width 228 height 15
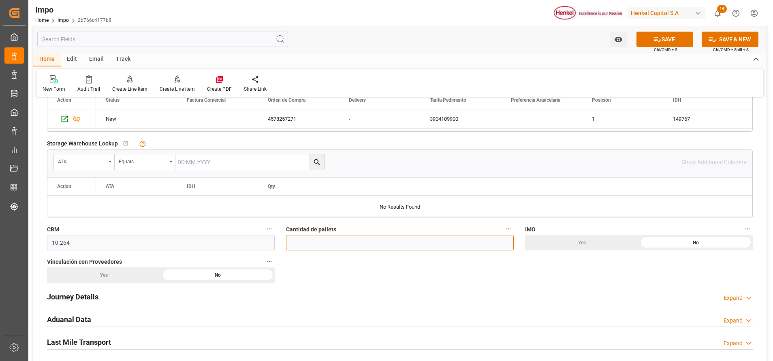
click at [454, 237] on input "text" at bounding box center [400, 242] width 228 height 15
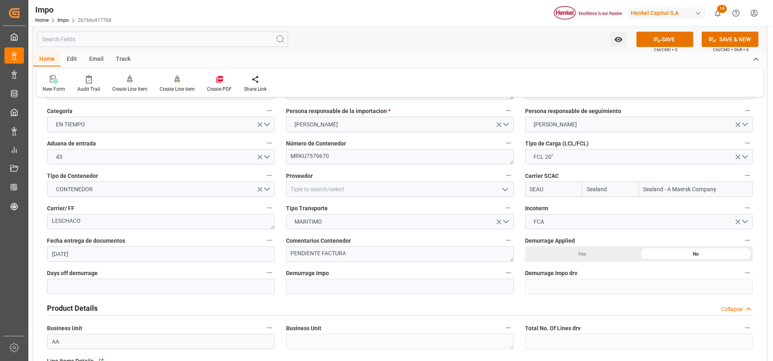
scroll to position [0, 0]
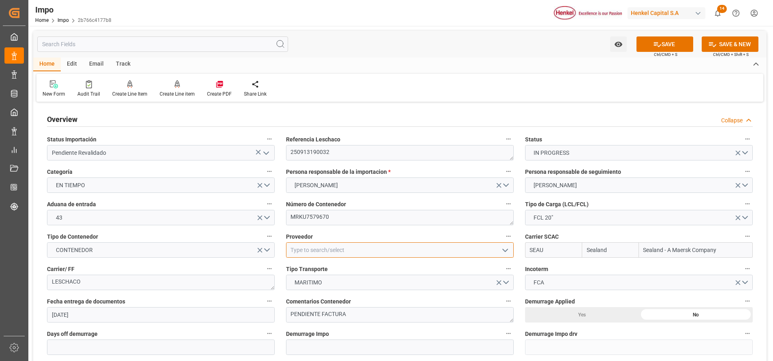
click at [370, 256] on input at bounding box center [400, 249] width 228 height 15
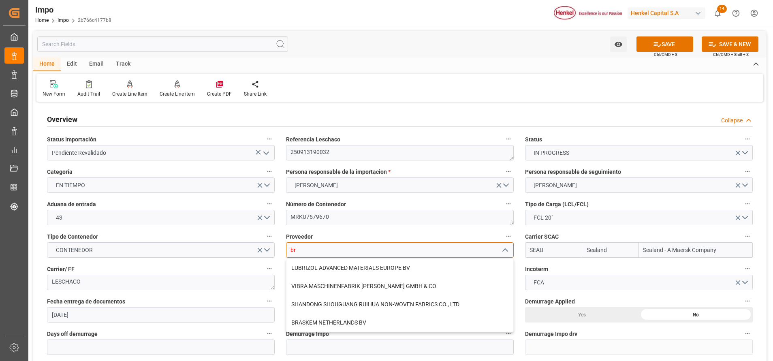
type input "b"
type input "B"
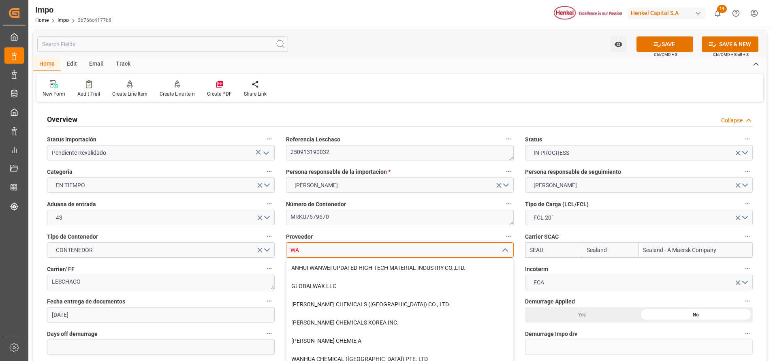
type input "W"
